Goal: Information Seeking & Learning: Stay updated

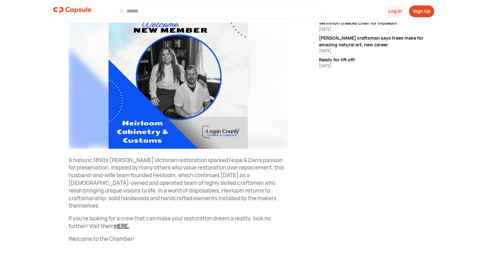
scroll to position [118, 0]
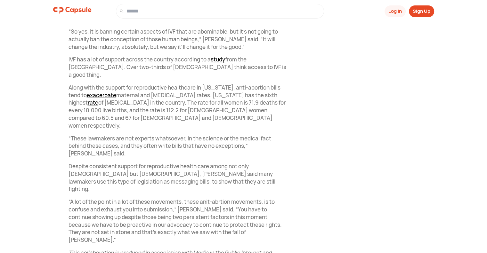
scroll to position [742, 0]
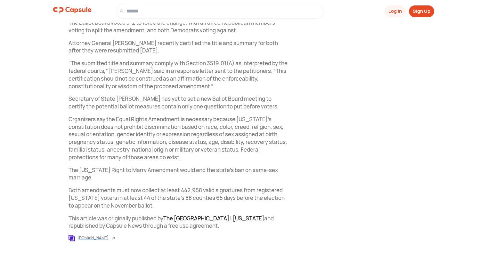
scroll to position [320, 0]
